Goal: Contribute content: Add original content to the website for others to see

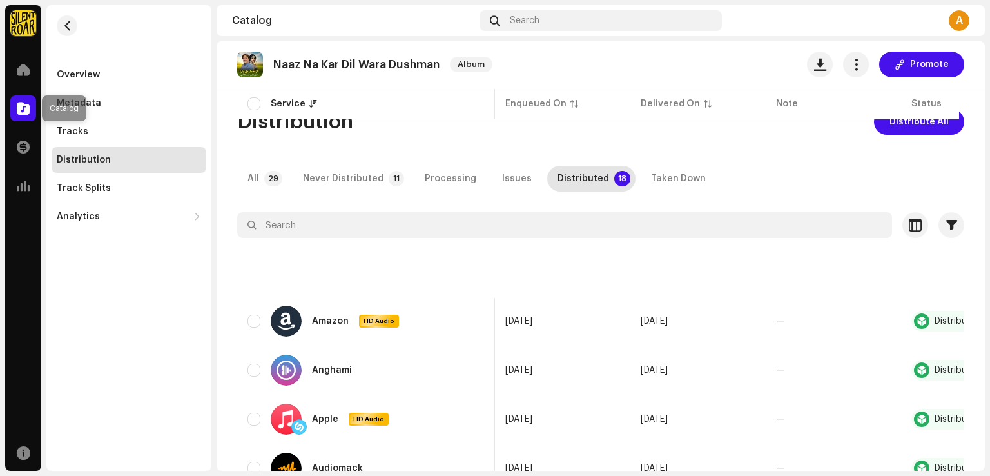
scroll to position [0, 77]
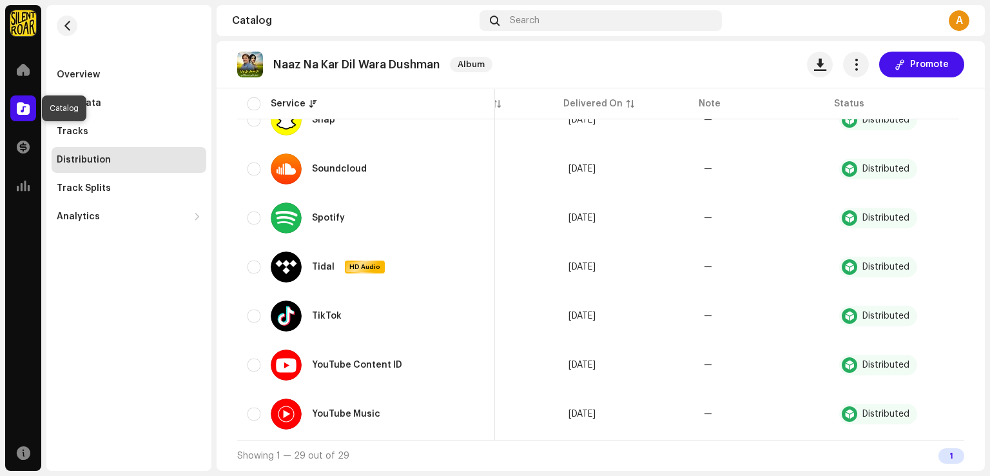
click at [19, 108] on span at bounding box center [23, 108] width 13 height 10
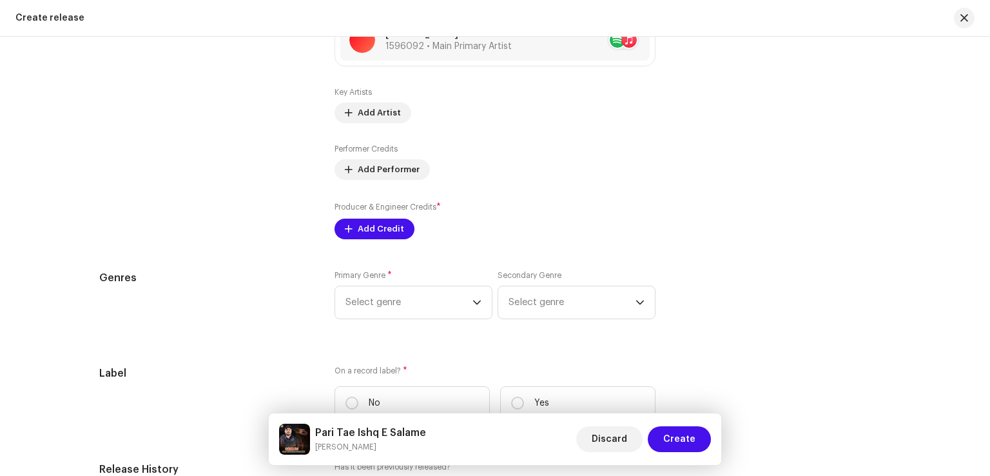
scroll to position [1676, 0]
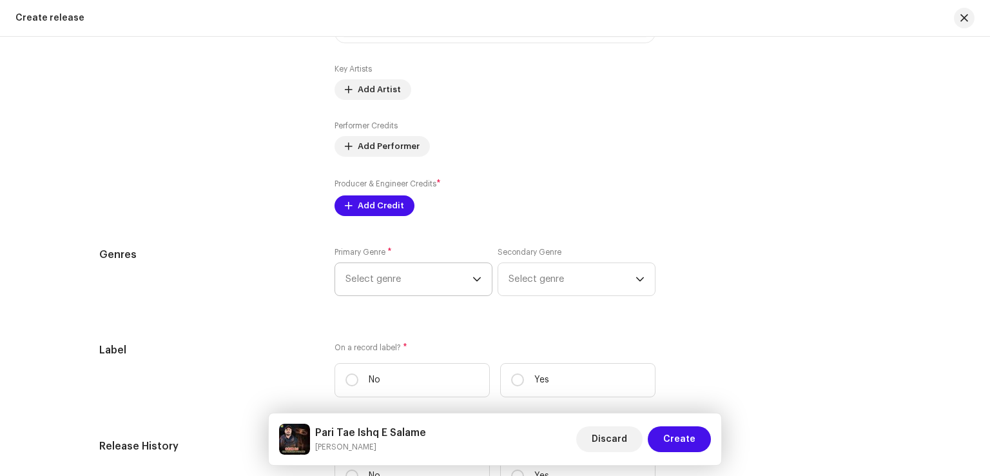
click at [405, 285] on span "Select genre" at bounding box center [408, 279] width 127 height 32
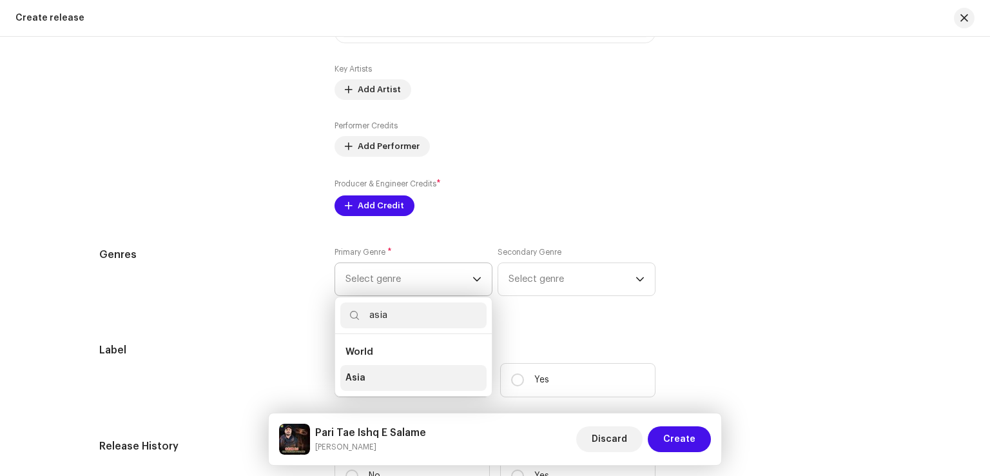
type input "asia"
click at [412, 379] on li "Asia" at bounding box center [413, 378] width 146 height 26
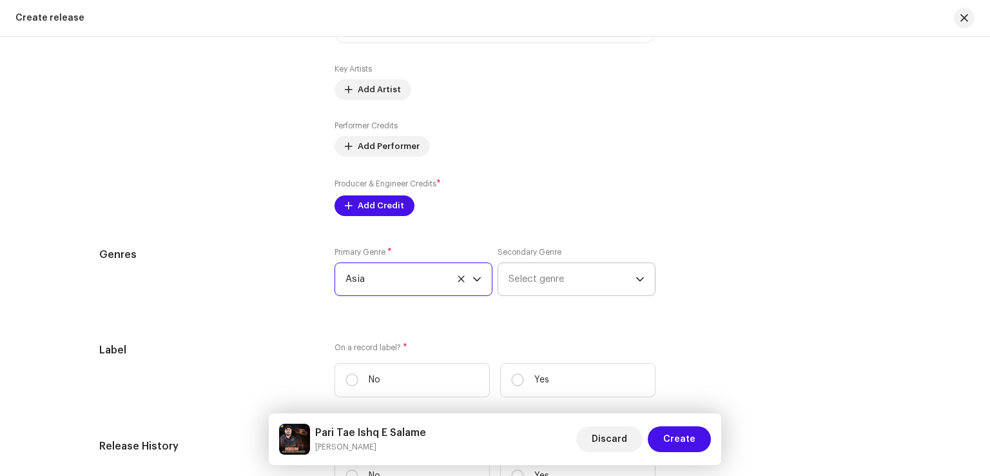
click at [533, 286] on span "Select genre" at bounding box center [572, 279] width 127 height 32
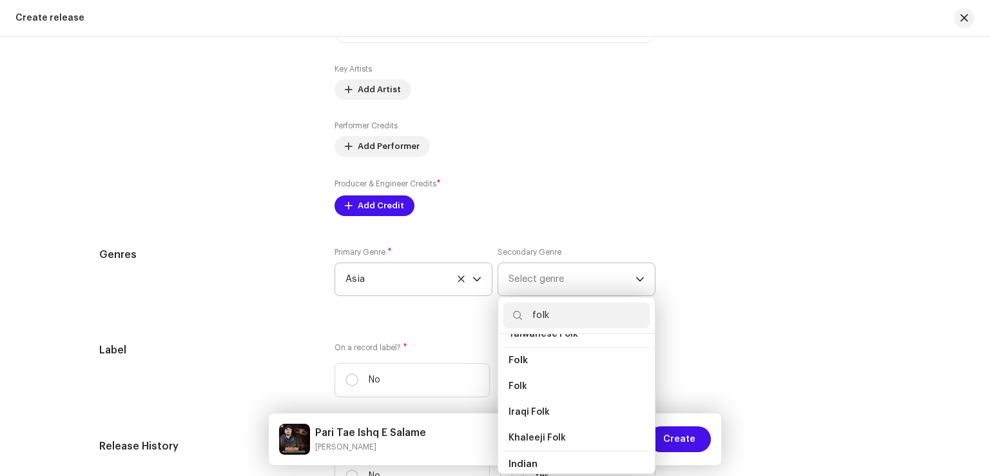
scroll to position [108, 0]
type input "folk"
click at [515, 398] on span "Folk" at bounding box center [518, 399] width 19 height 13
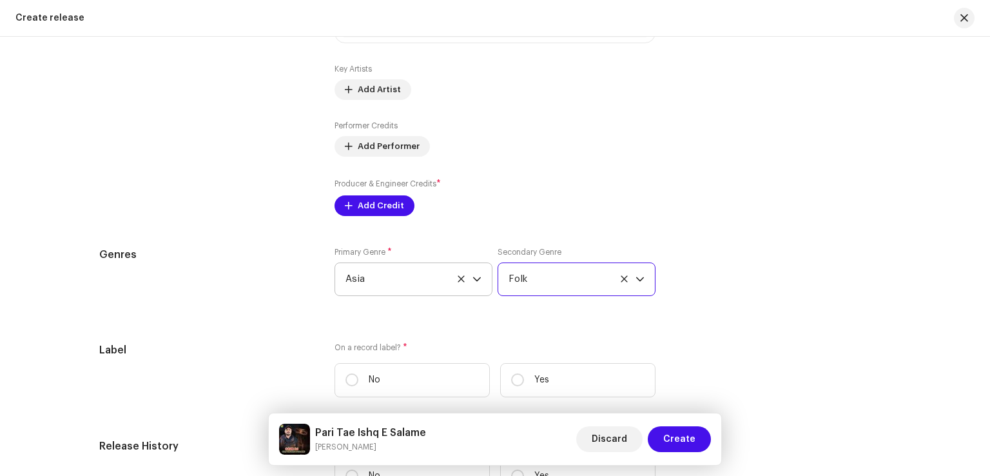
scroll to position [1805, 0]
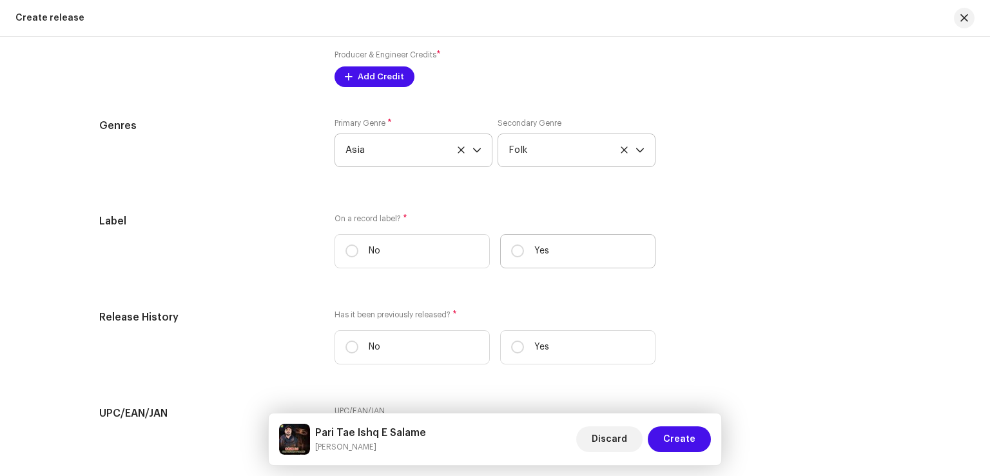
click at [544, 243] on label "Yes" at bounding box center [577, 251] width 155 height 34
click at [524, 244] on input "Yes" at bounding box center [517, 250] width 13 height 13
radio input "true"
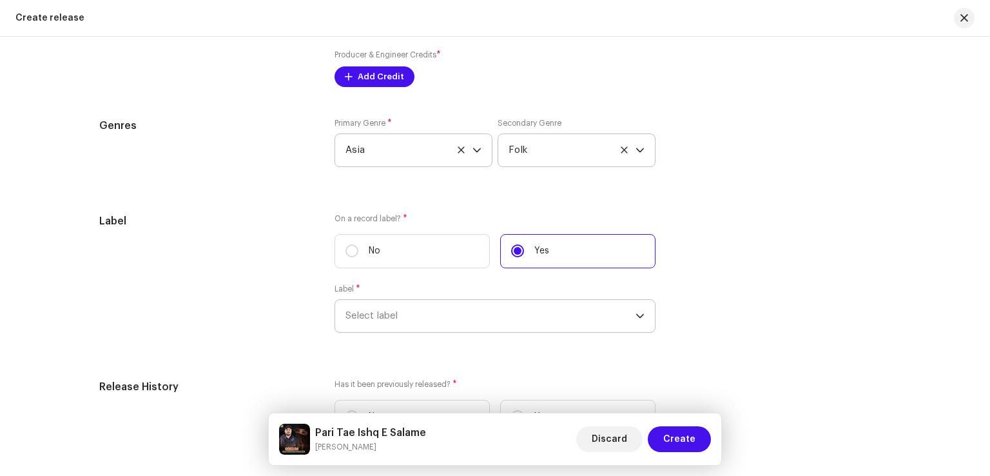
click at [446, 323] on span "Select label" at bounding box center [490, 316] width 290 height 32
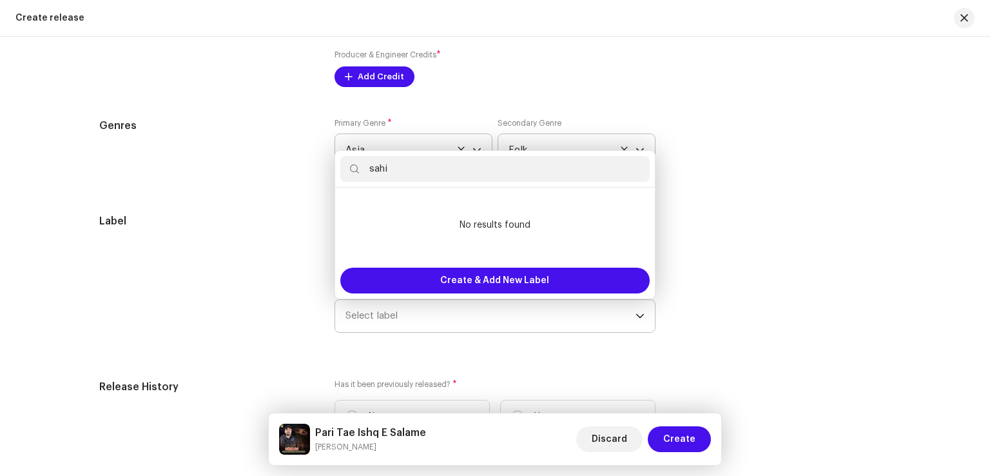
type input "sahir"
